Goal: Find contact information: Find contact information

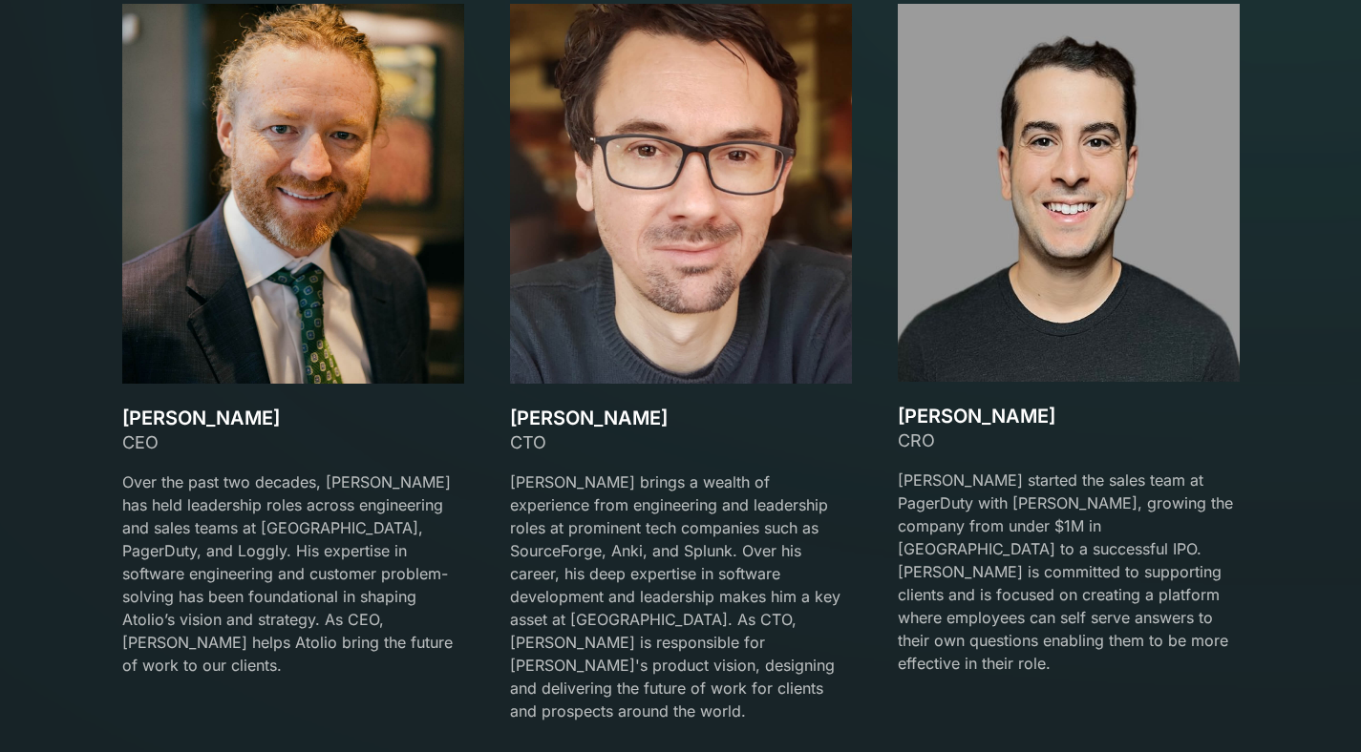
scroll to position [2865, 0]
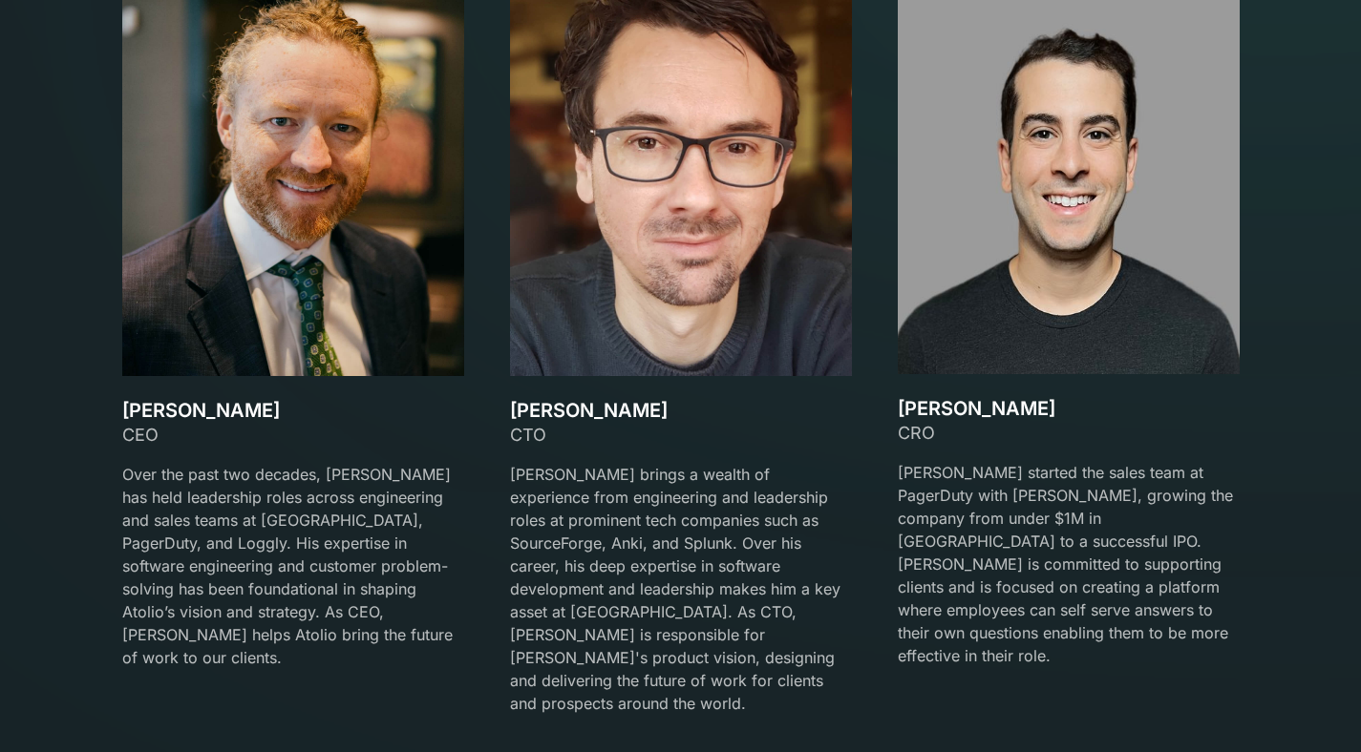
drag, startPoint x: 264, startPoint y: 407, endPoint x: 119, endPoint y: 408, distance: 145.1
click at [119, 408] on div "Our team Meet the Founders David Lanstein CEO Over the past two decades, David …" at bounding box center [680, 287] width 1163 height 902
copy h3 "[PERSON_NAME]"
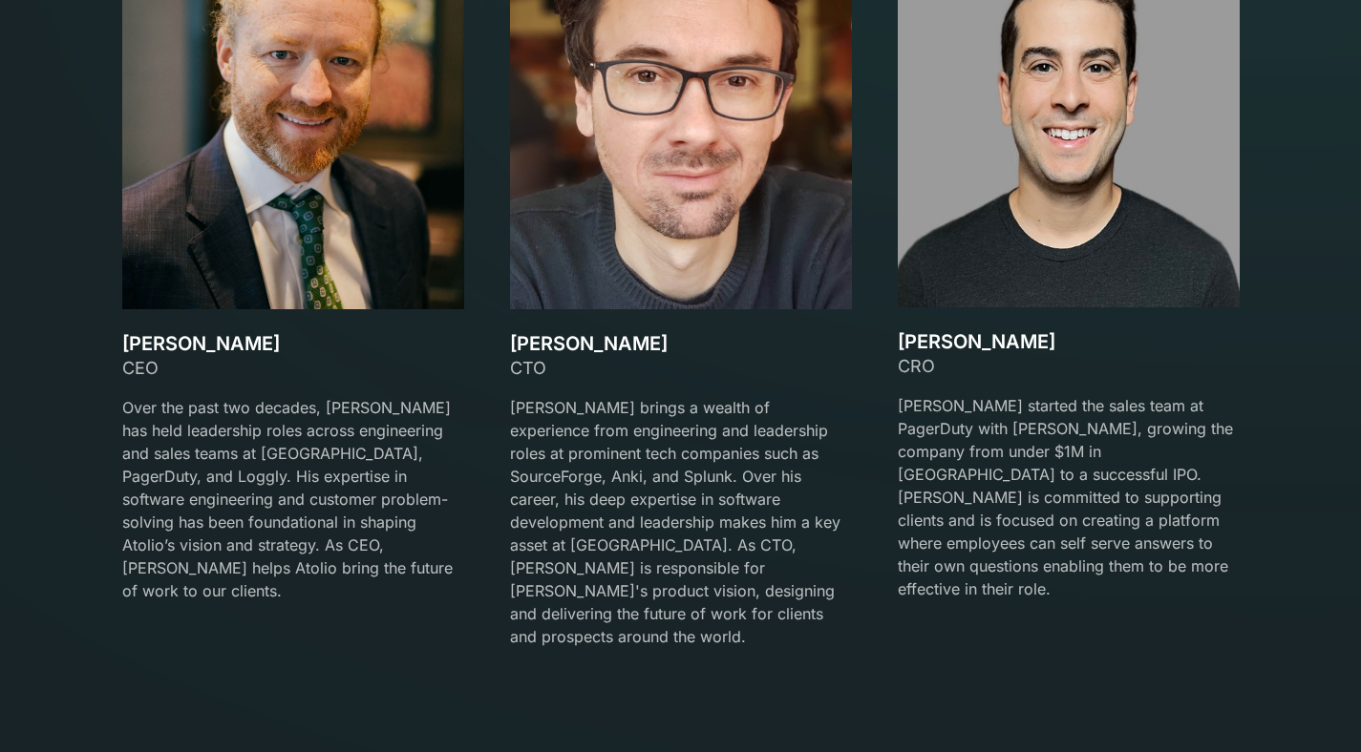
click at [515, 526] on p "[PERSON_NAME] brings a wealth of experience from engineering and leadership rol…" at bounding box center [681, 522] width 342 height 252
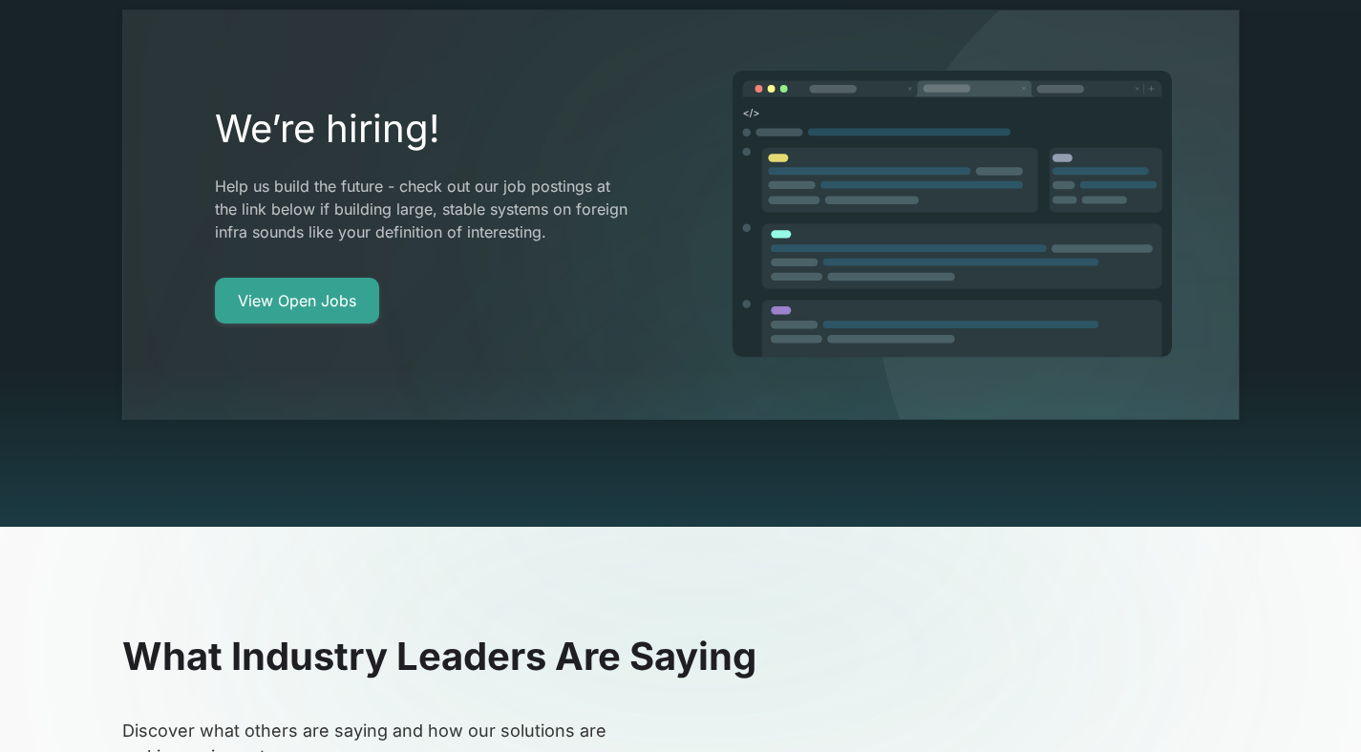
scroll to position [0, 0]
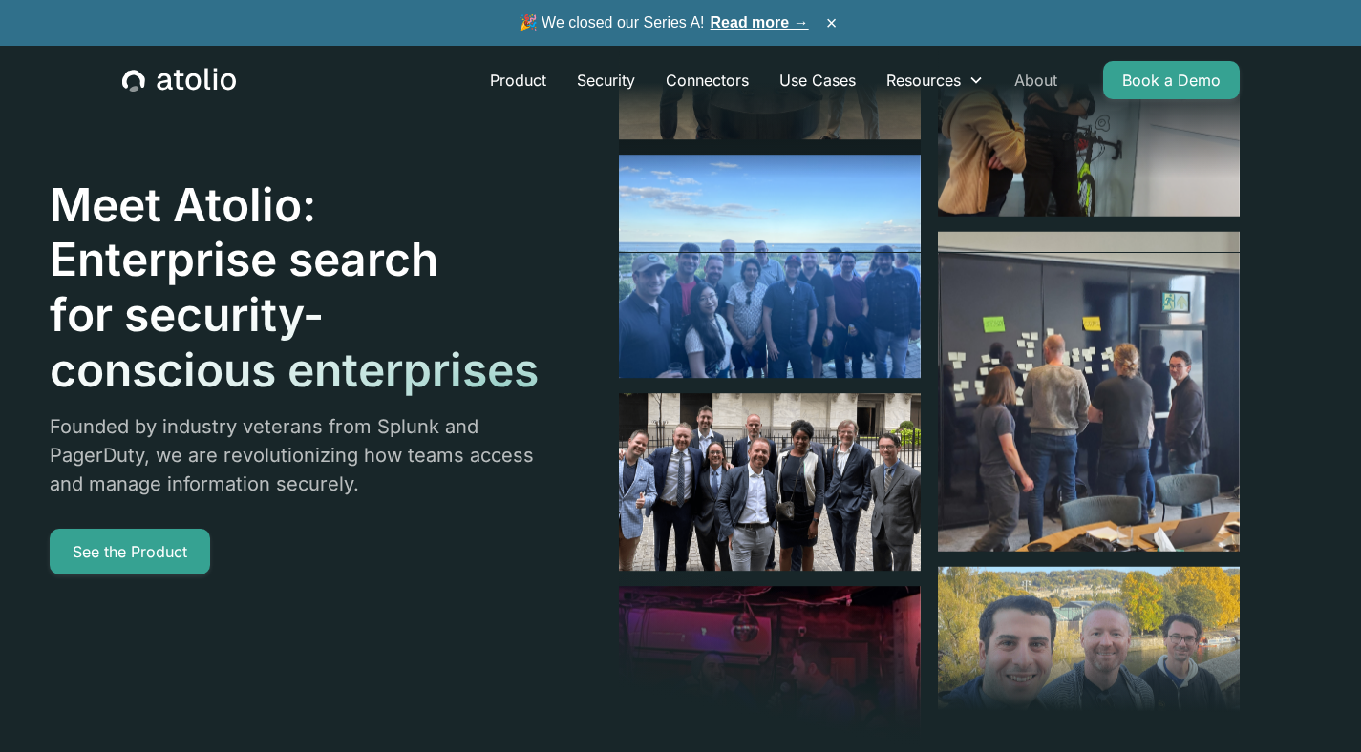
click at [1041, 75] on link "About" at bounding box center [1036, 80] width 74 height 38
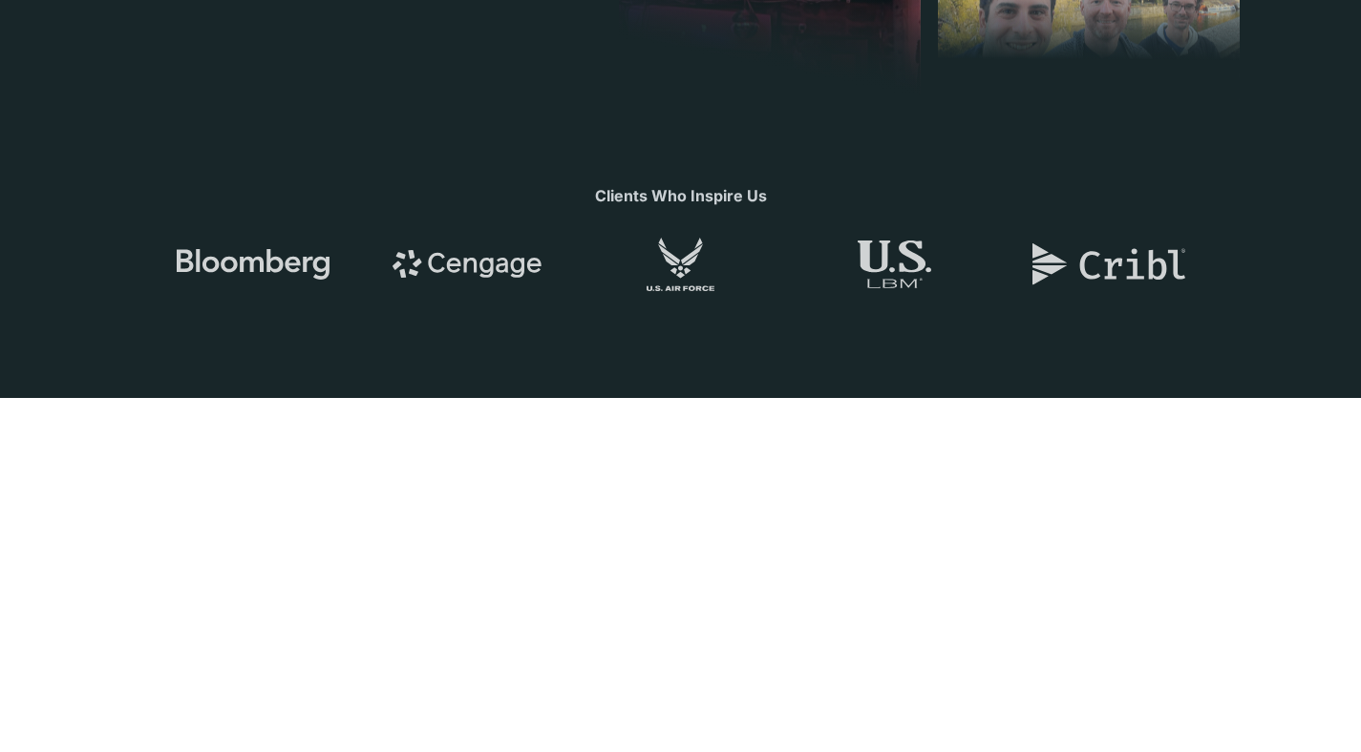
scroll to position [672, 0]
